Goal: Information Seeking & Learning: Learn about a topic

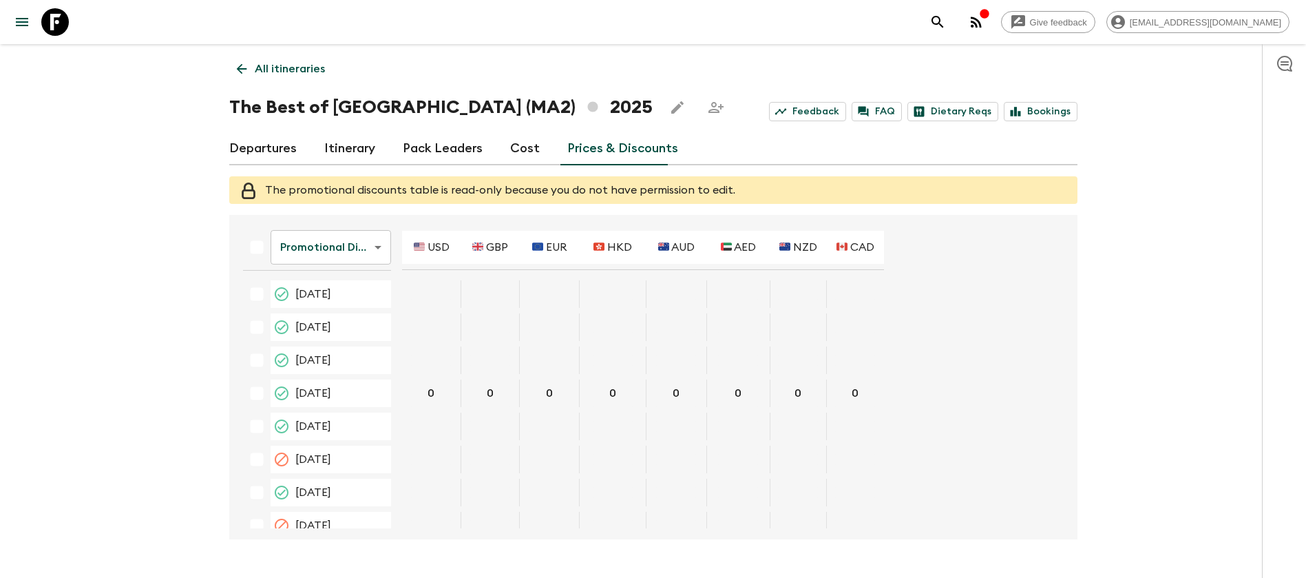
click at [64, 27] on icon at bounding box center [55, 22] width 28 height 28
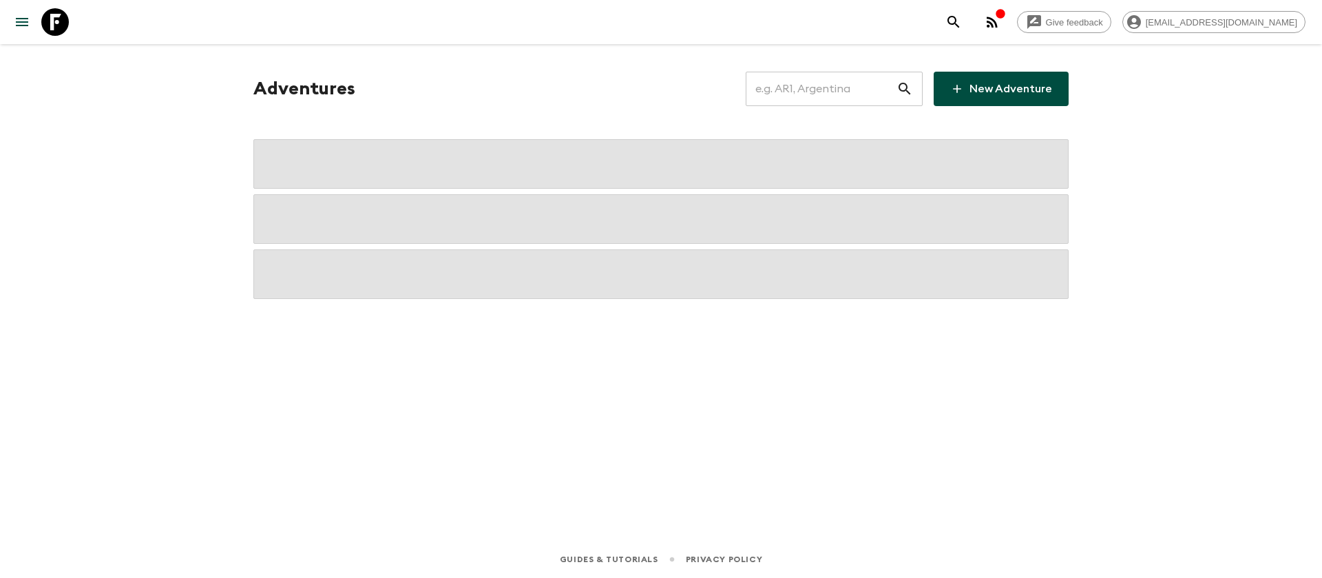
click at [862, 96] on input "text" at bounding box center [821, 89] width 151 height 39
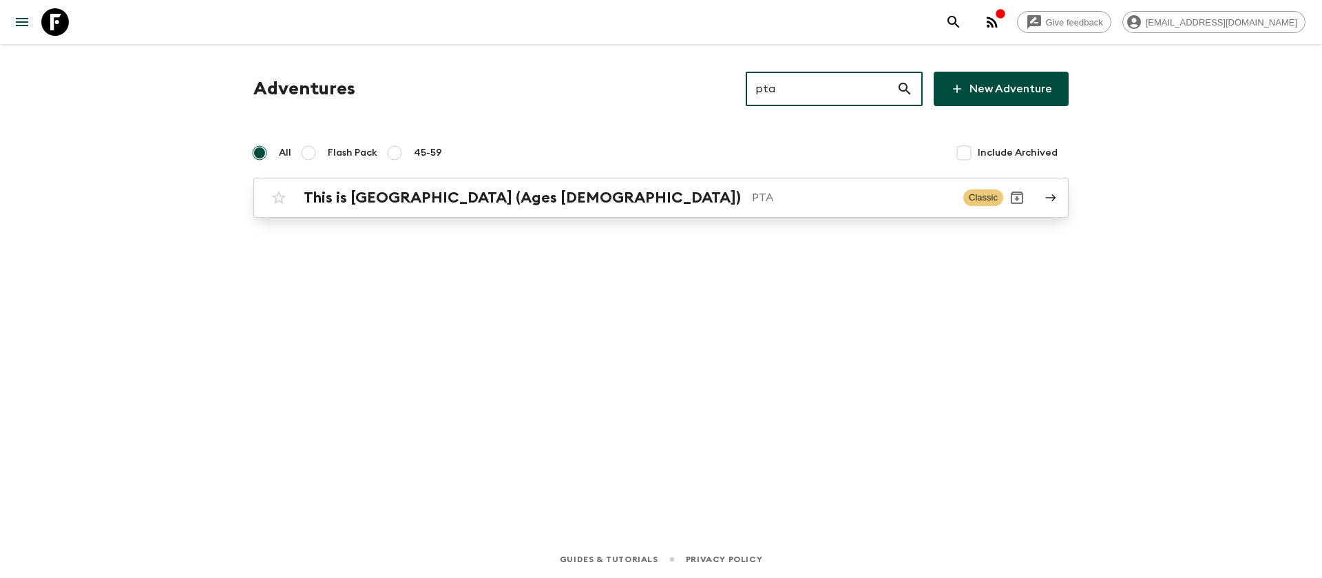
type input "pta"
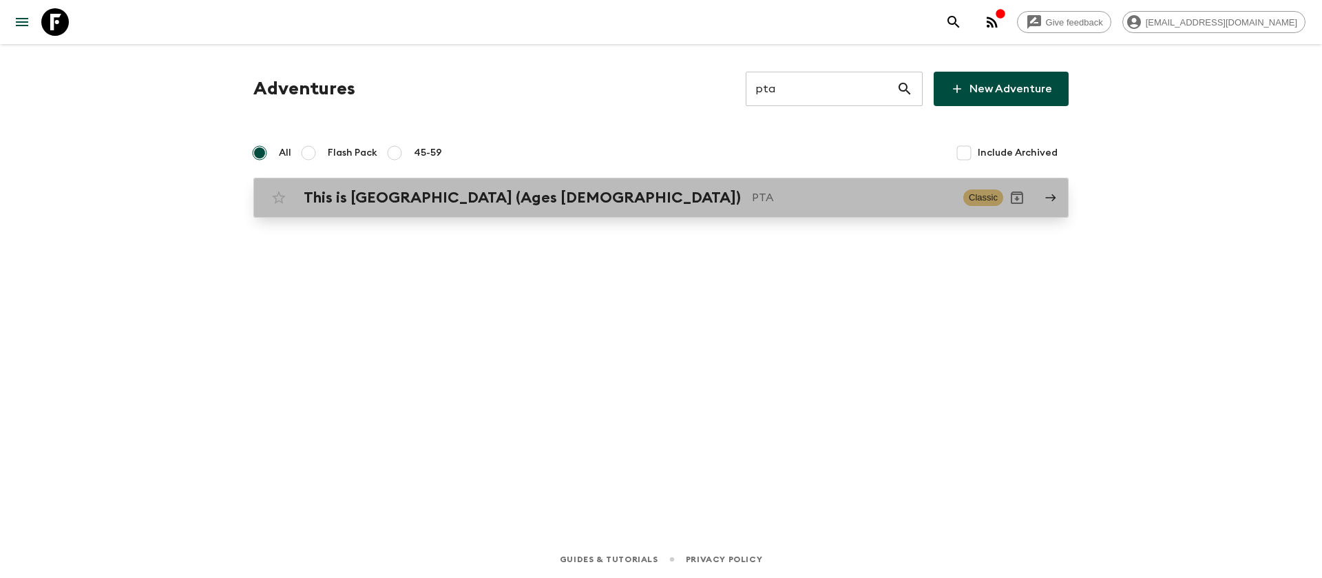
click at [752, 201] on p "PTA" at bounding box center [852, 197] width 200 height 17
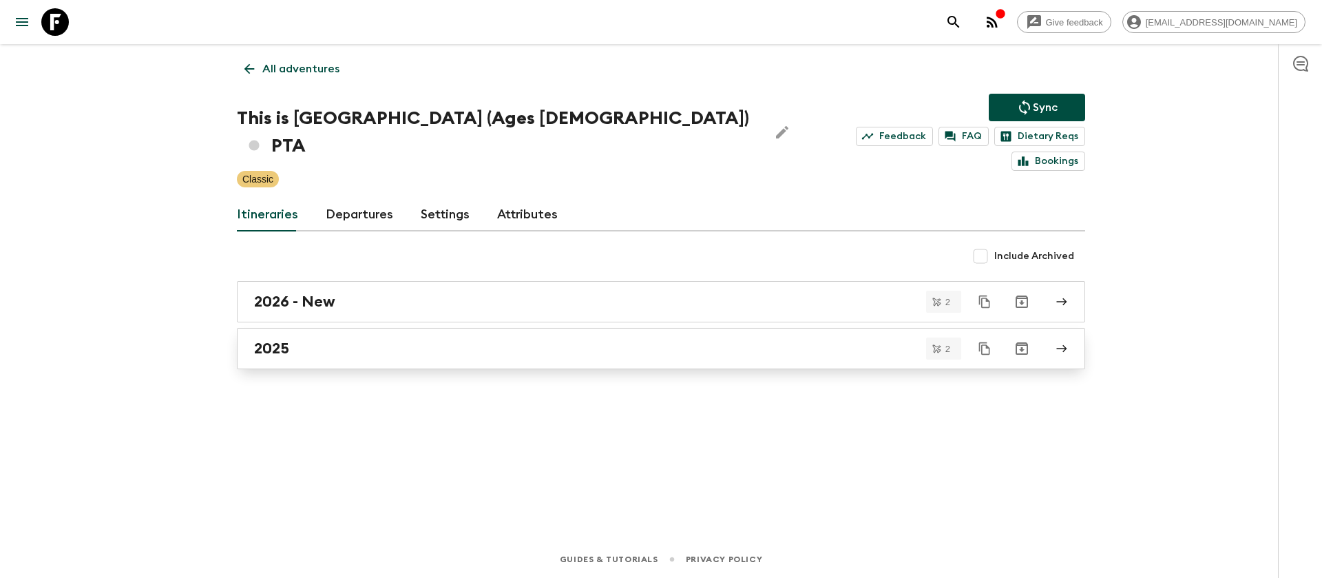
click at [298, 340] on div "2025" at bounding box center [648, 349] width 788 height 18
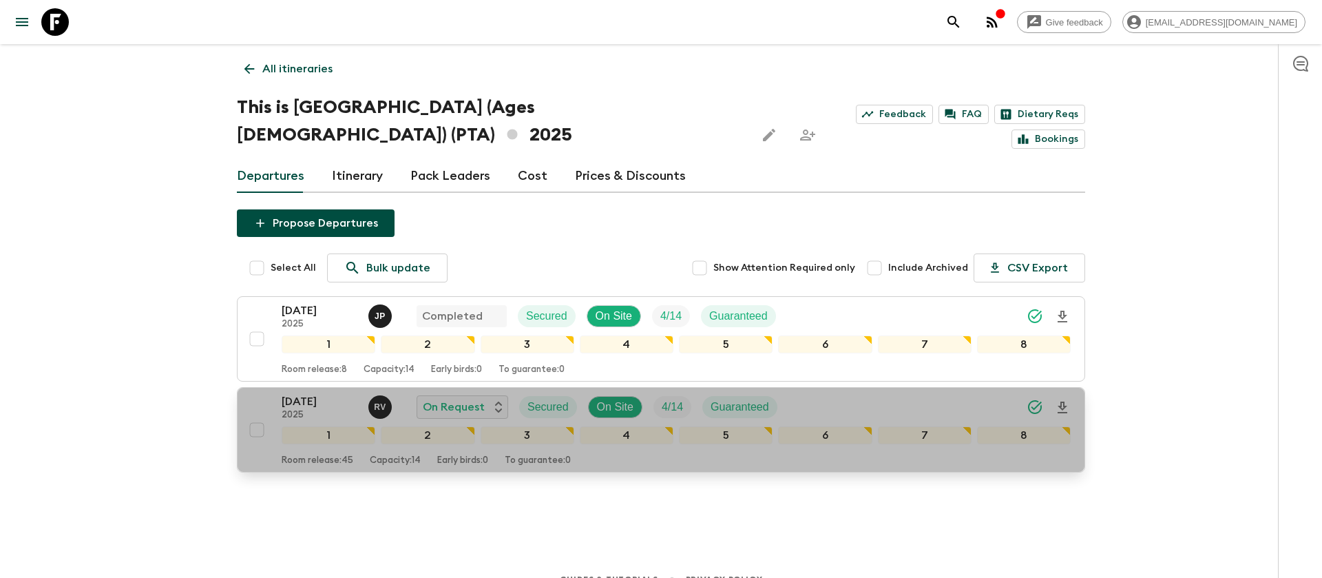
click at [283, 393] on p "[DATE]" at bounding box center [320, 401] width 76 height 17
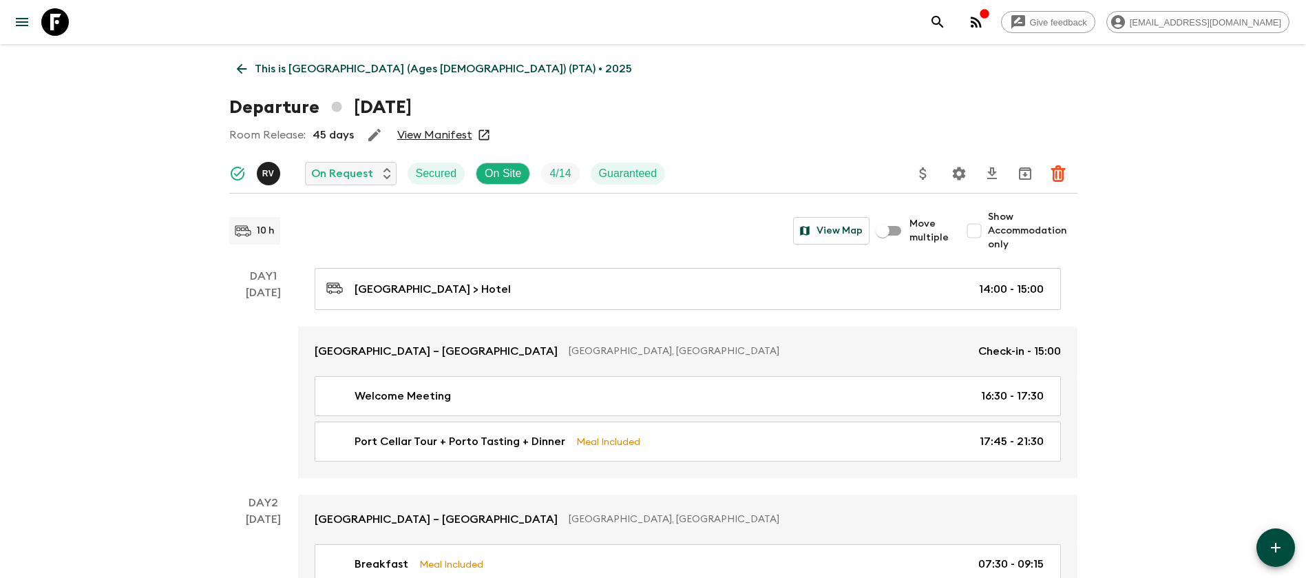
click at [430, 129] on link "View Manifest" at bounding box center [434, 135] width 75 height 14
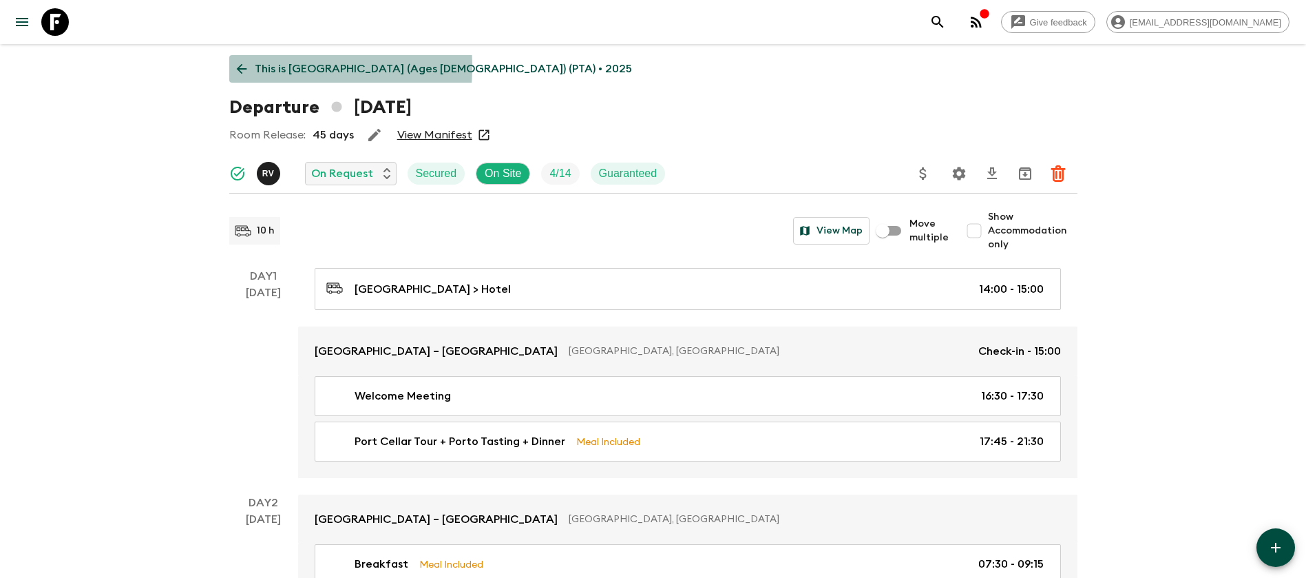
click at [247, 67] on icon at bounding box center [241, 68] width 15 height 15
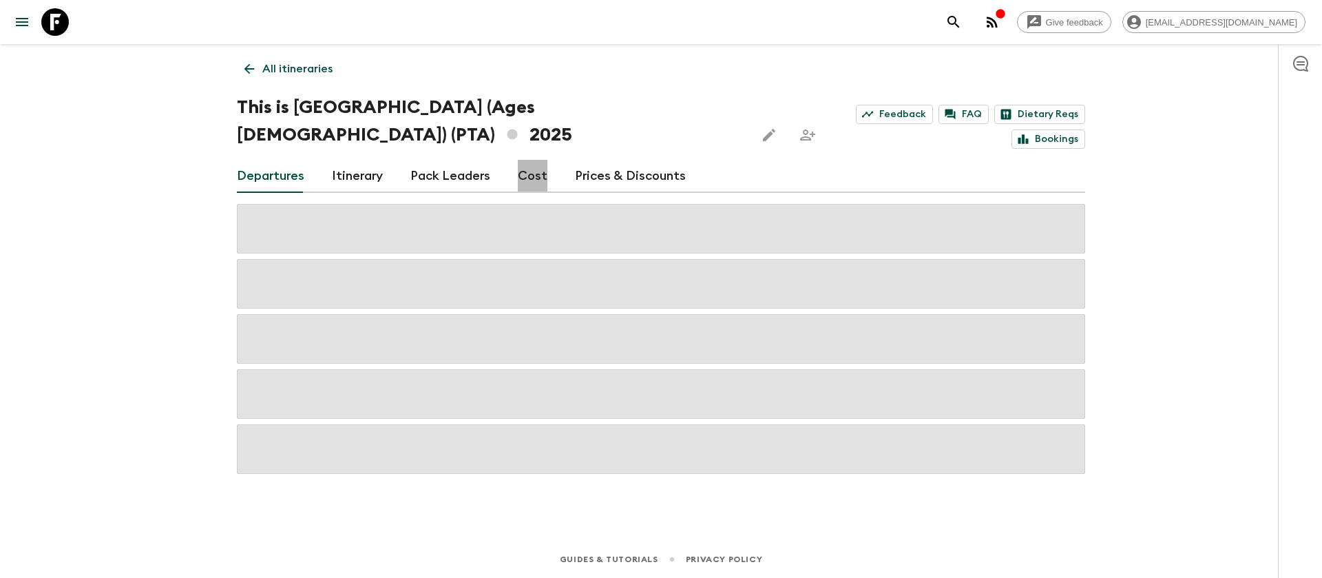
click at [535, 160] on link "Cost" at bounding box center [533, 176] width 30 height 33
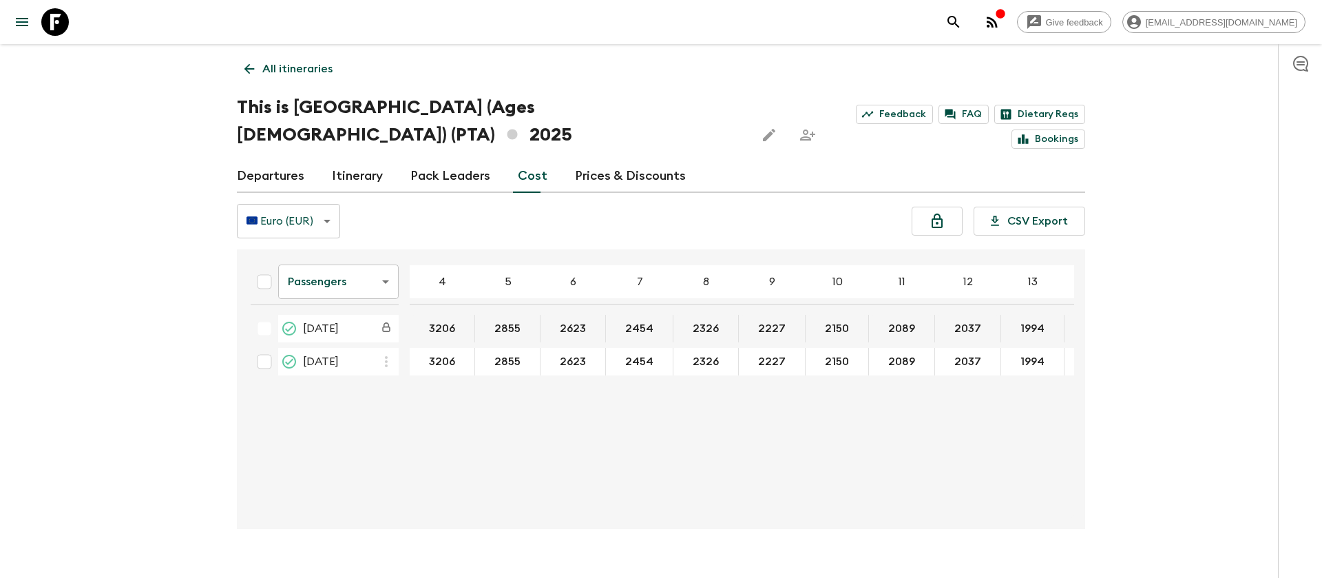
click at [374, 253] on body "Give feedback [EMAIL_ADDRESS][DOMAIN_NAME] All itineraries This is [GEOGRAPHIC_…" at bounding box center [661, 302] width 1322 height 605
click at [354, 304] on li "Extras" at bounding box center [338, 310] width 121 height 22
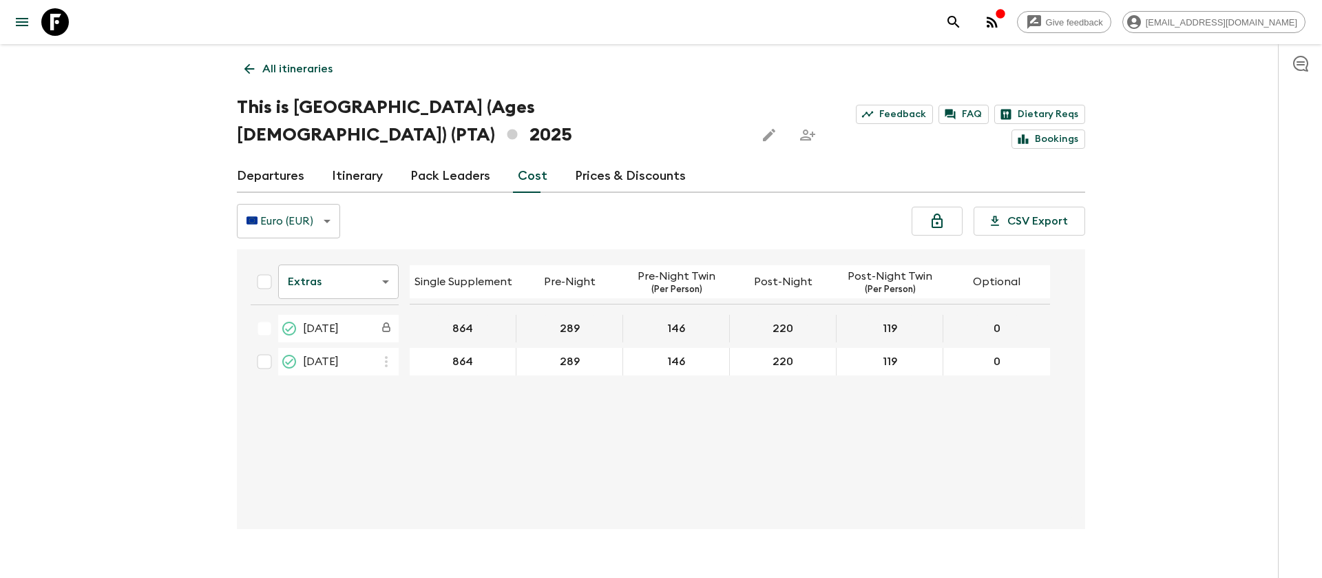
click at [51, 28] on icon at bounding box center [55, 22] width 28 height 28
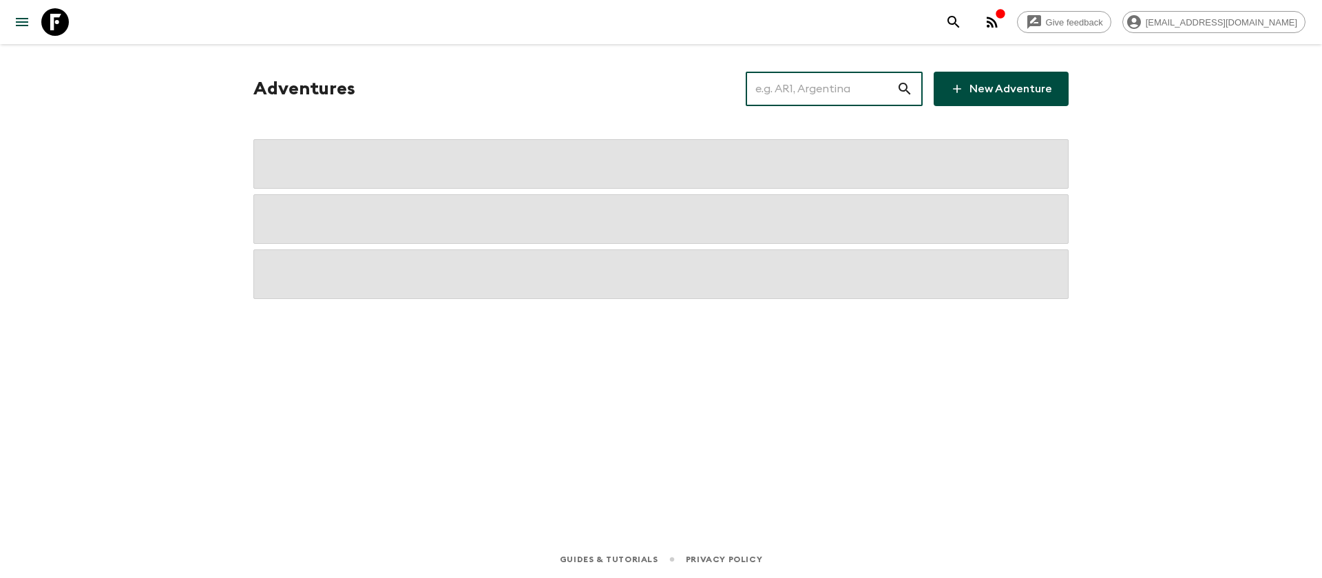
click at [822, 102] on input "text" at bounding box center [821, 89] width 151 height 39
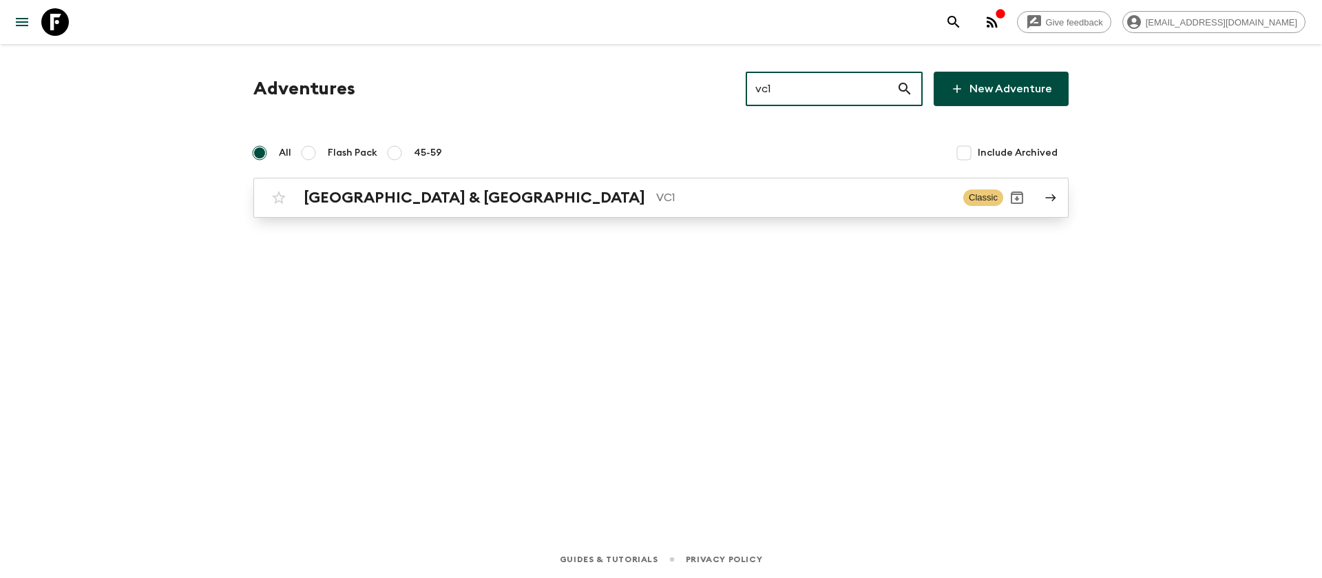
type input "vc1"
click at [656, 202] on p "VC1" at bounding box center [804, 197] width 296 height 17
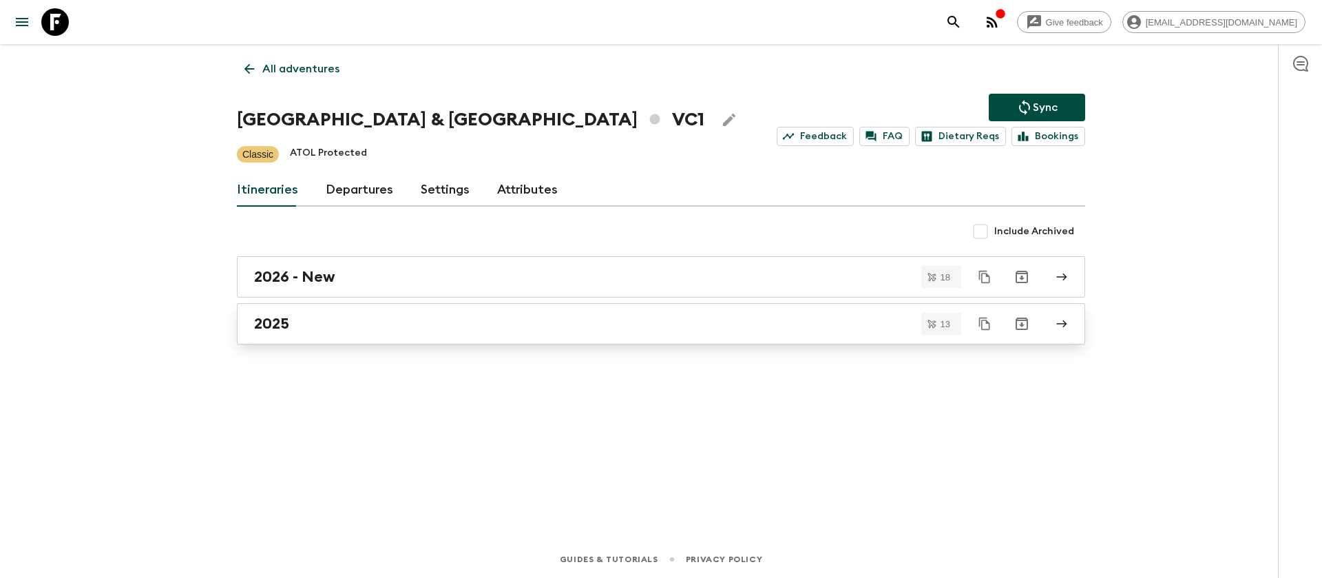
click at [280, 337] on link "2025" at bounding box center [661, 323] width 848 height 41
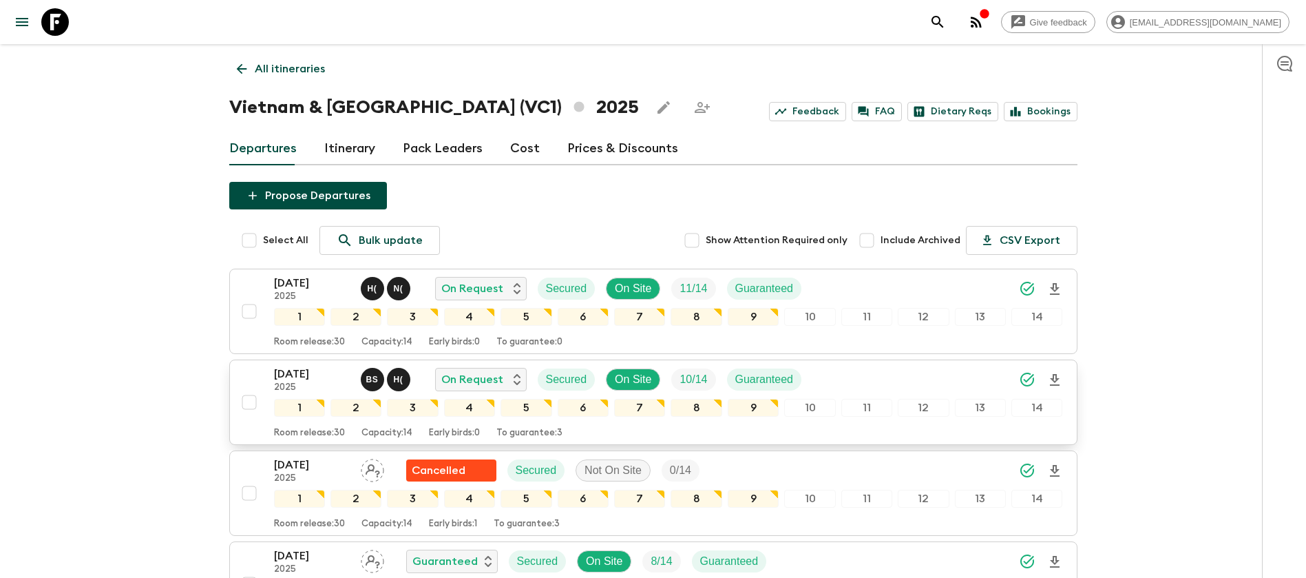
click at [310, 368] on p "[DATE]" at bounding box center [312, 374] width 76 height 17
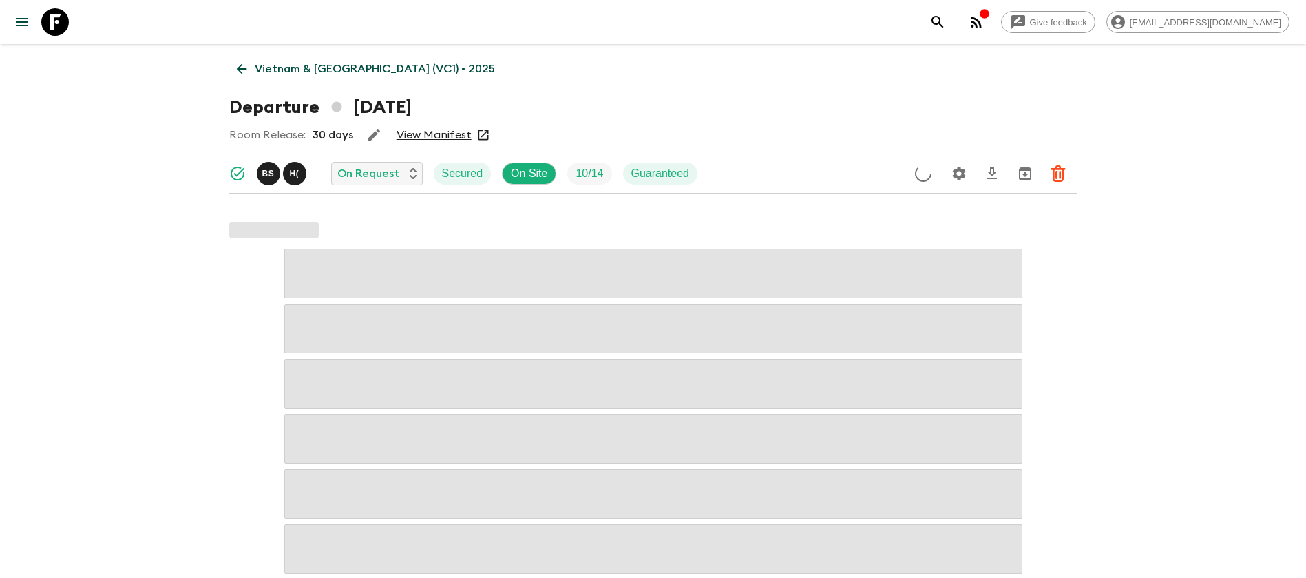
click at [432, 138] on link "View Manifest" at bounding box center [434, 135] width 75 height 14
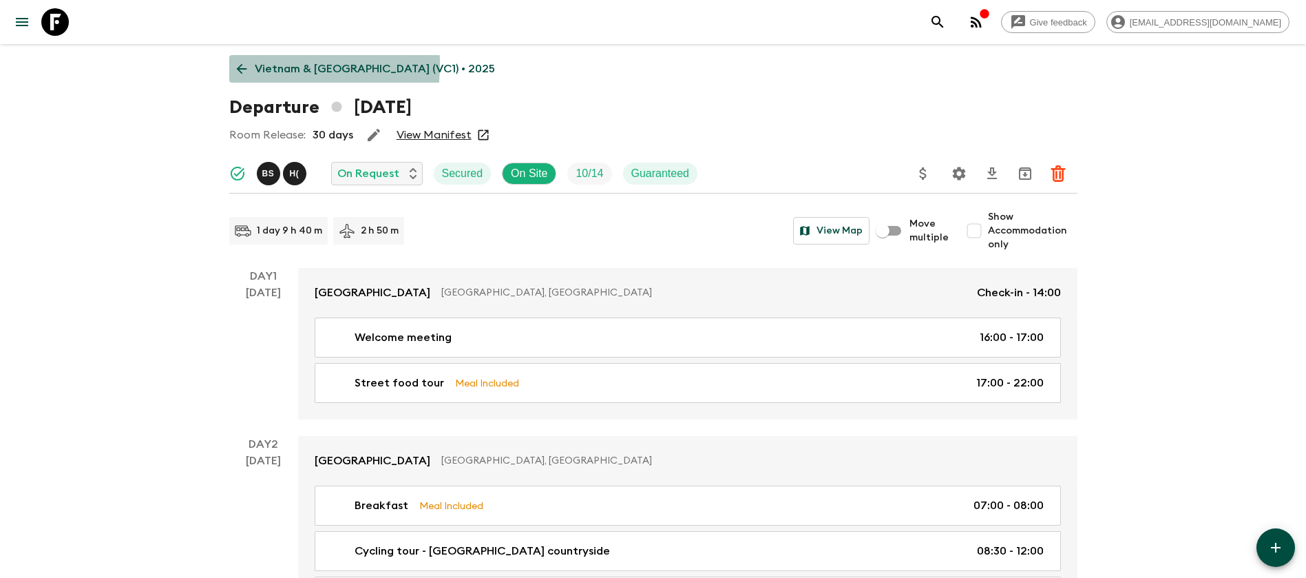
click at [238, 64] on icon at bounding box center [241, 68] width 15 height 15
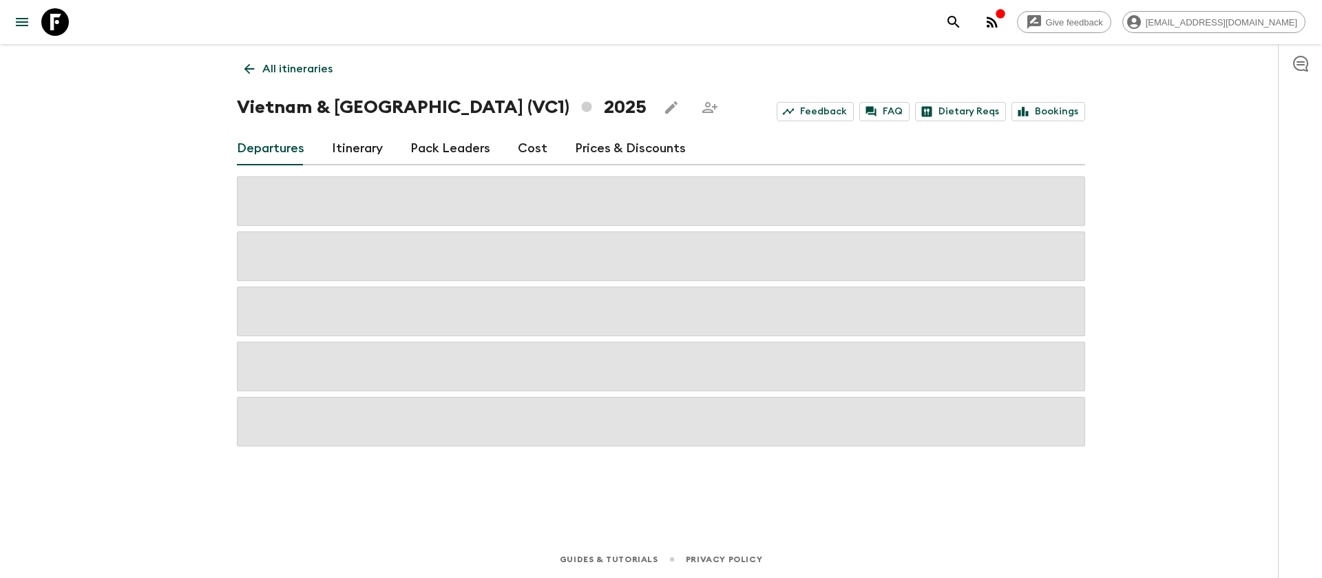
click at [523, 147] on link "Cost" at bounding box center [533, 148] width 30 height 33
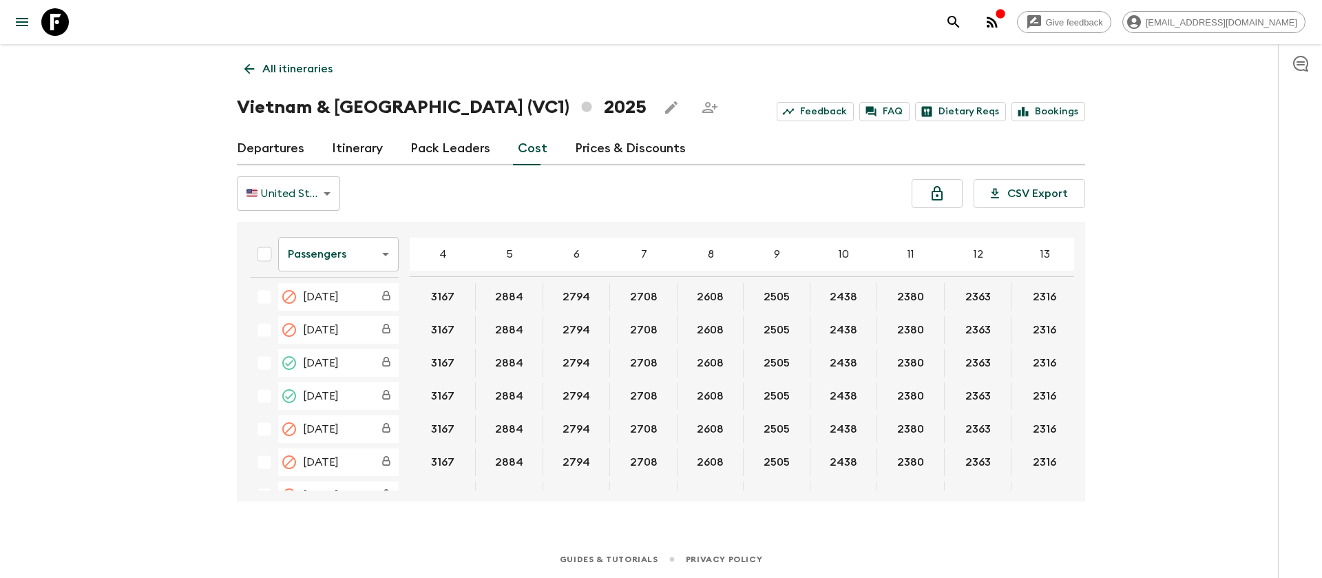
scroll to position [1859, 0]
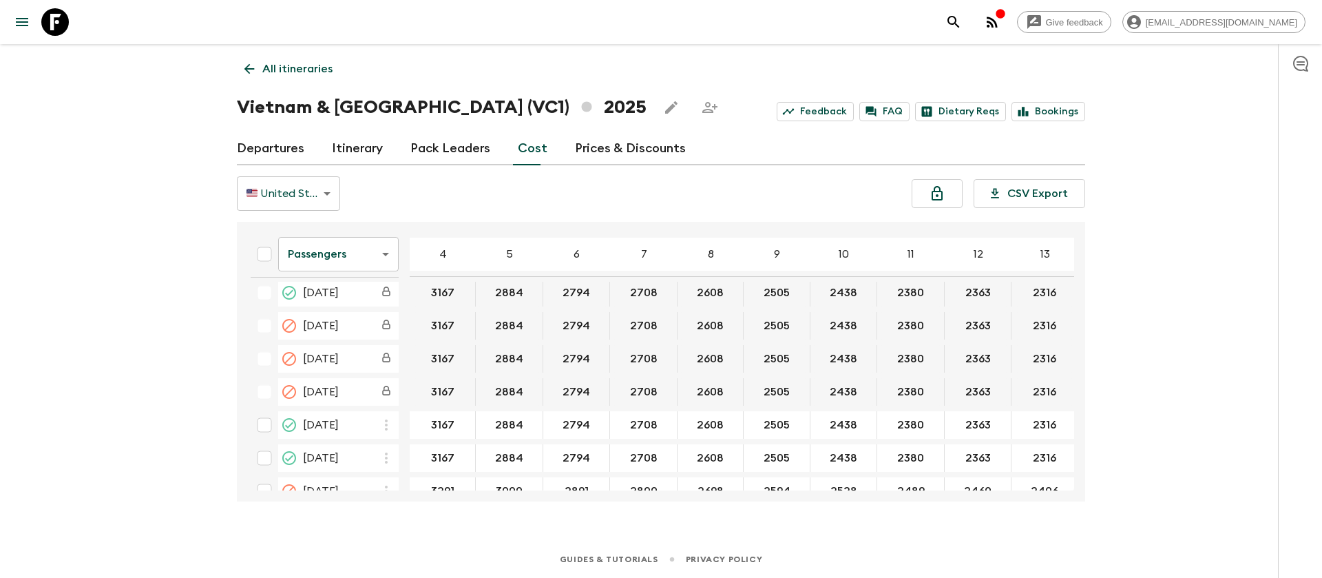
click at [328, 255] on body "Give feedback [EMAIL_ADDRESS][DOMAIN_NAME] All itineraries [GEOGRAPHIC_DATA] & …" at bounding box center [661, 289] width 1322 height 578
click at [351, 311] on li "Extras" at bounding box center [338, 310] width 121 height 22
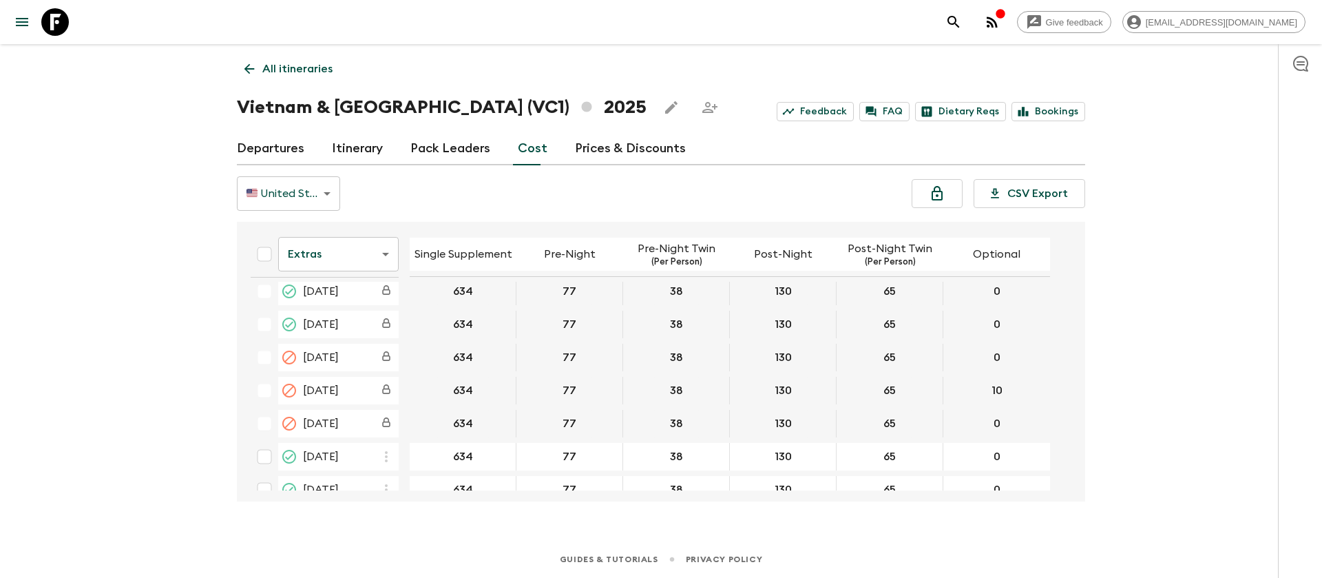
scroll to position [1859, 0]
